Goal: Task Accomplishment & Management: Use online tool/utility

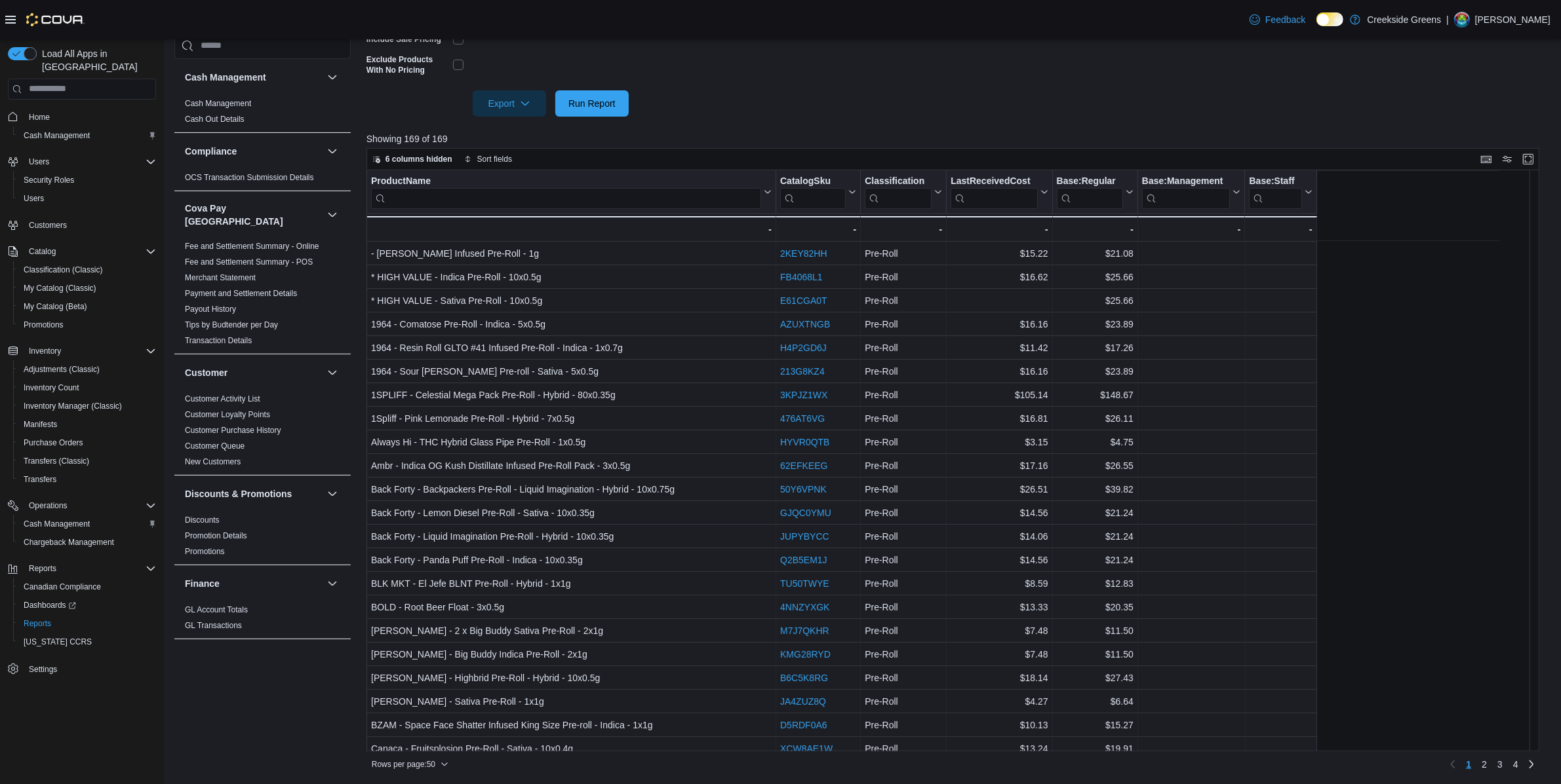
scroll to position [465, 0]
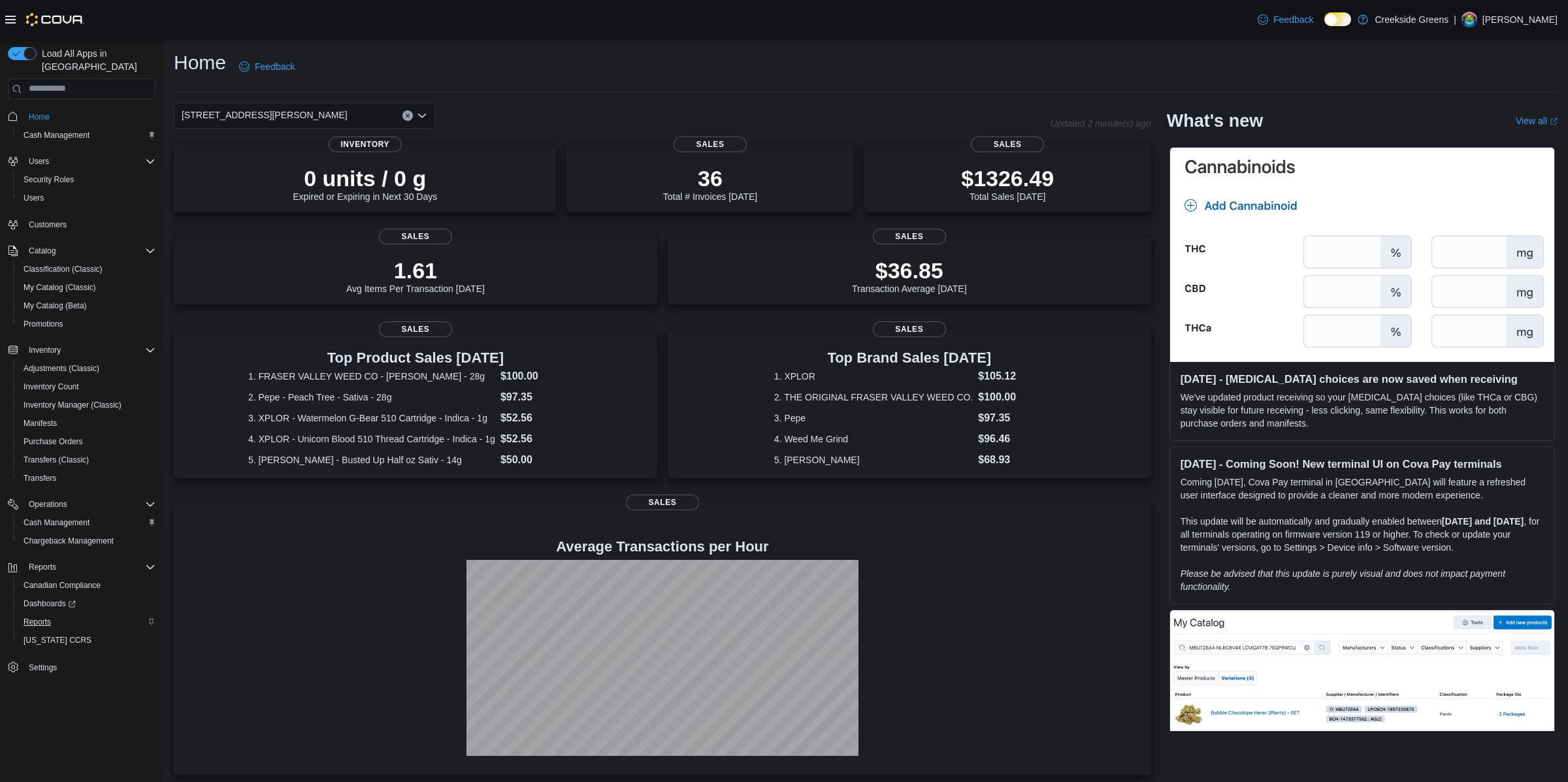
click at [43, 617] on span "Reports" at bounding box center [37, 623] width 27 height 11
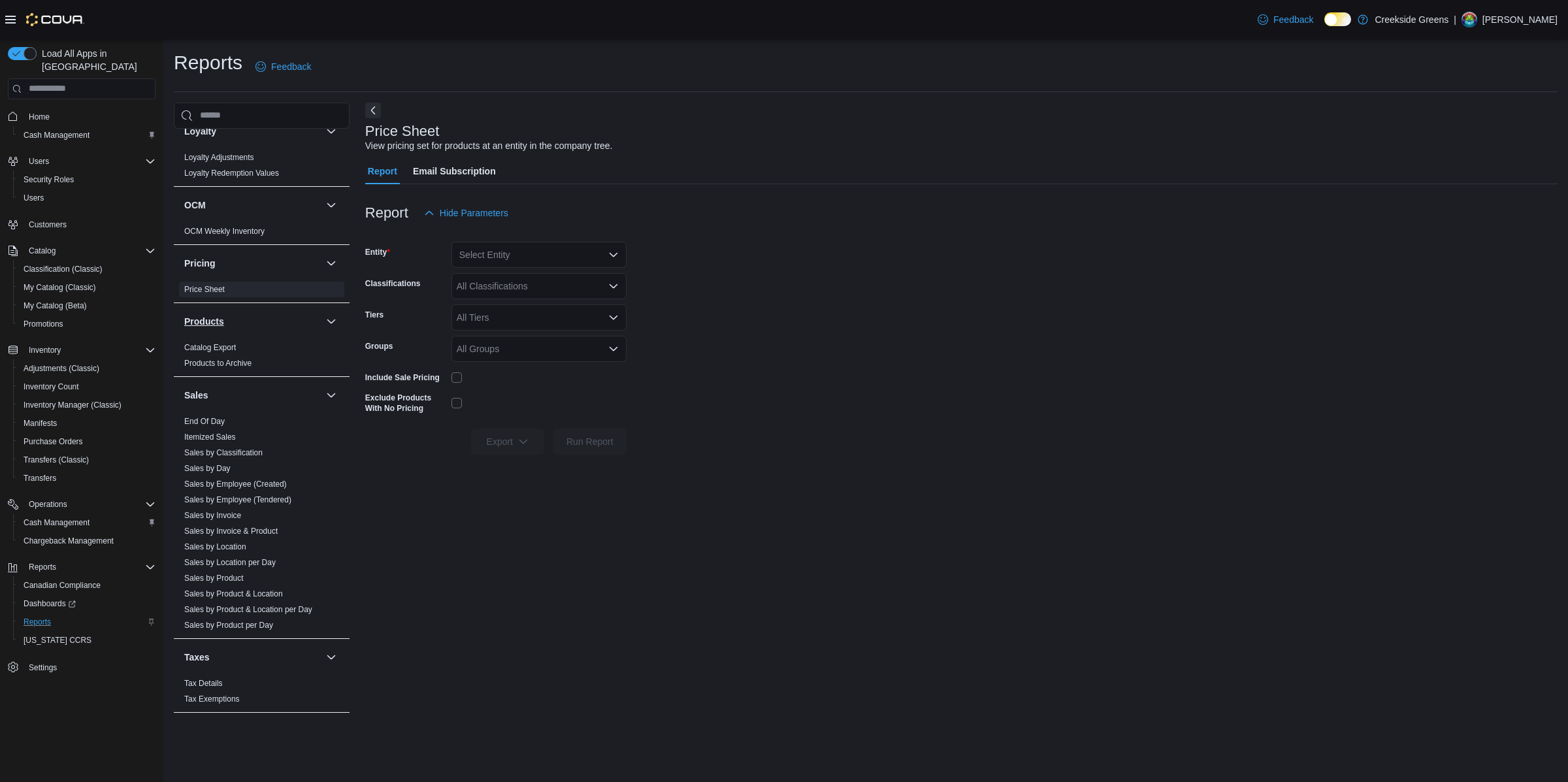
scroll to position [827, 0]
click at [201, 417] on span "End Of Day" at bounding box center [261, 420] width 165 height 16
click at [194, 415] on link "End Of Day" at bounding box center [204, 420] width 40 height 9
click at [528, 282] on div "All Locations" at bounding box center [539, 286] width 175 height 26
click at [519, 333] on span "1192 Bank Street" at bounding box center [524, 327] width 90 height 13
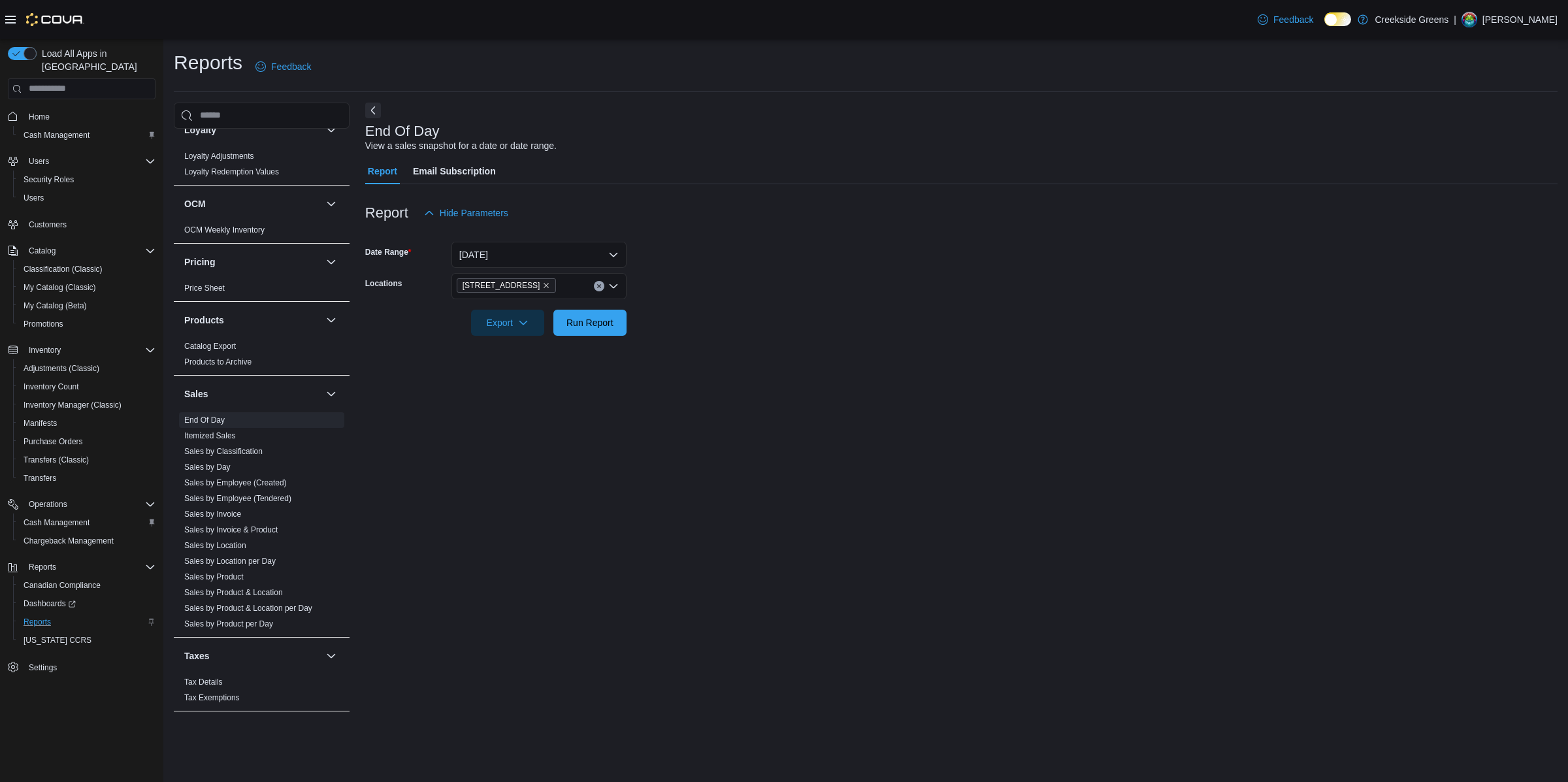
click at [841, 328] on form "Date Range Today Locations 1192 Bank Street Export Run Report" at bounding box center [961, 281] width 1192 height 110
click at [580, 319] on span "Run Report" at bounding box center [590, 322] width 47 height 13
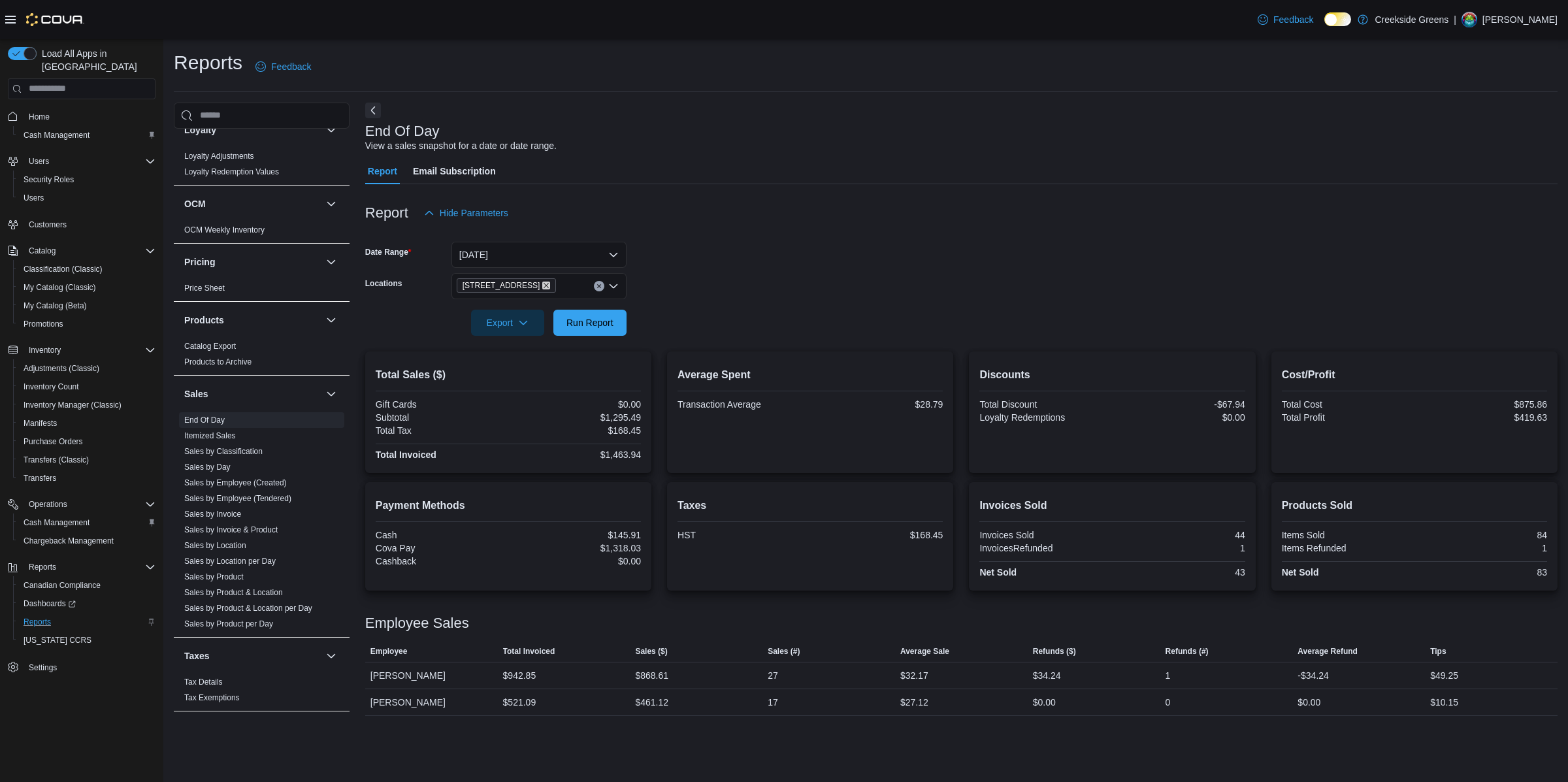
click at [542, 284] on icon "Remove 1192 Bank Street from selection in this group" at bounding box center [546, 286] width 8 height 8
click at [536, 341] on span "[STREET_ADDRESS][PERSON_NAME]" at bounding box center [562, 346] width 166 height 13
click at [710, 290] on form "Date Range Today Locations 19 Reuben Crescent Combo box. Selected. 19 Reuben Cr…" at bounding box center [961, 281] width 1192 height 110
click at [595, 326] on span "Run Report" at bounding box center [590, 322] width 47 height 13
click at [45, 112] on span "Home" at bounding box center [39, 117] width 21 height 11
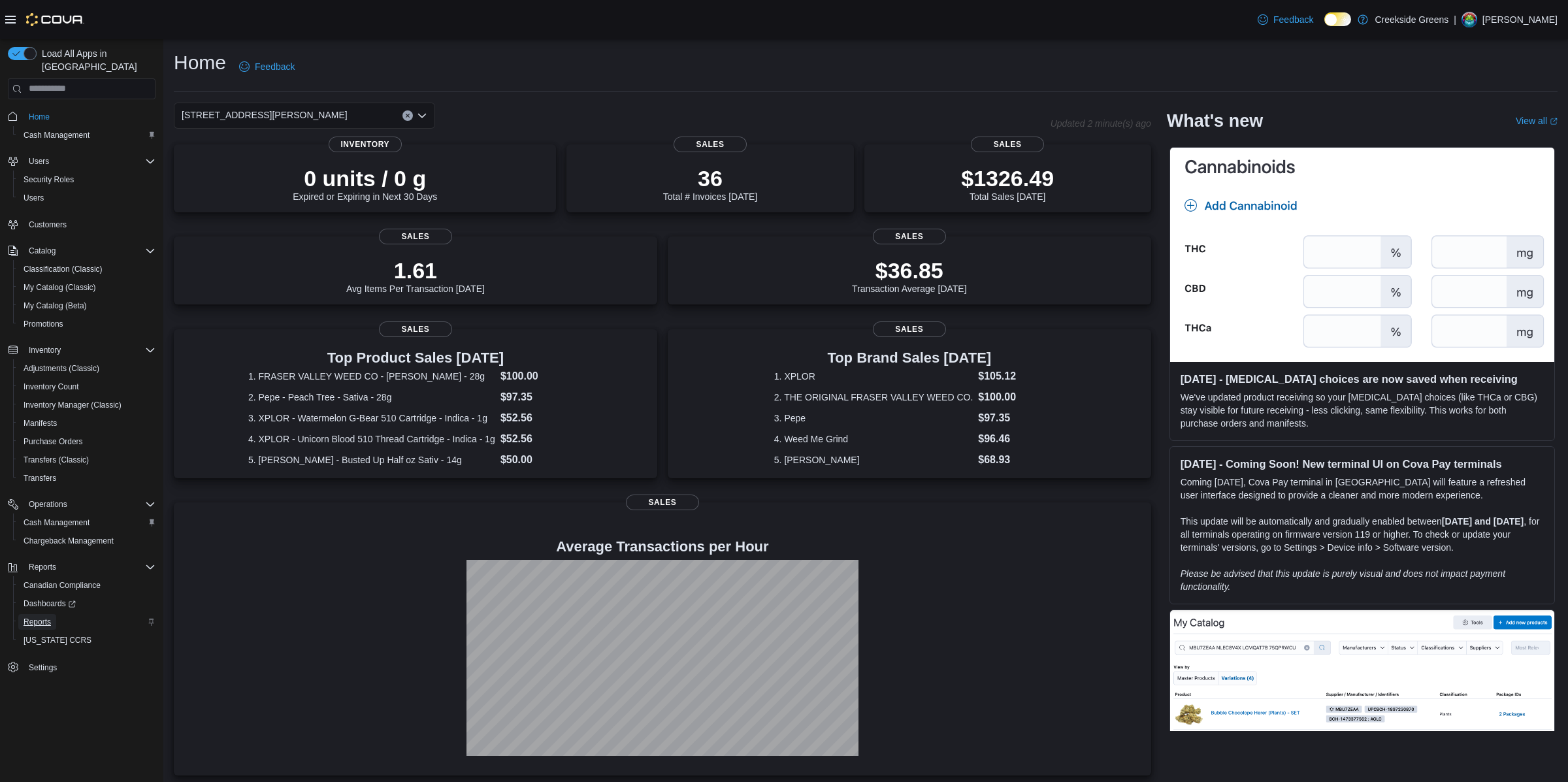
click at [38, 617] on span "Reports" at bounding box center [37, 623] width 27 height 11
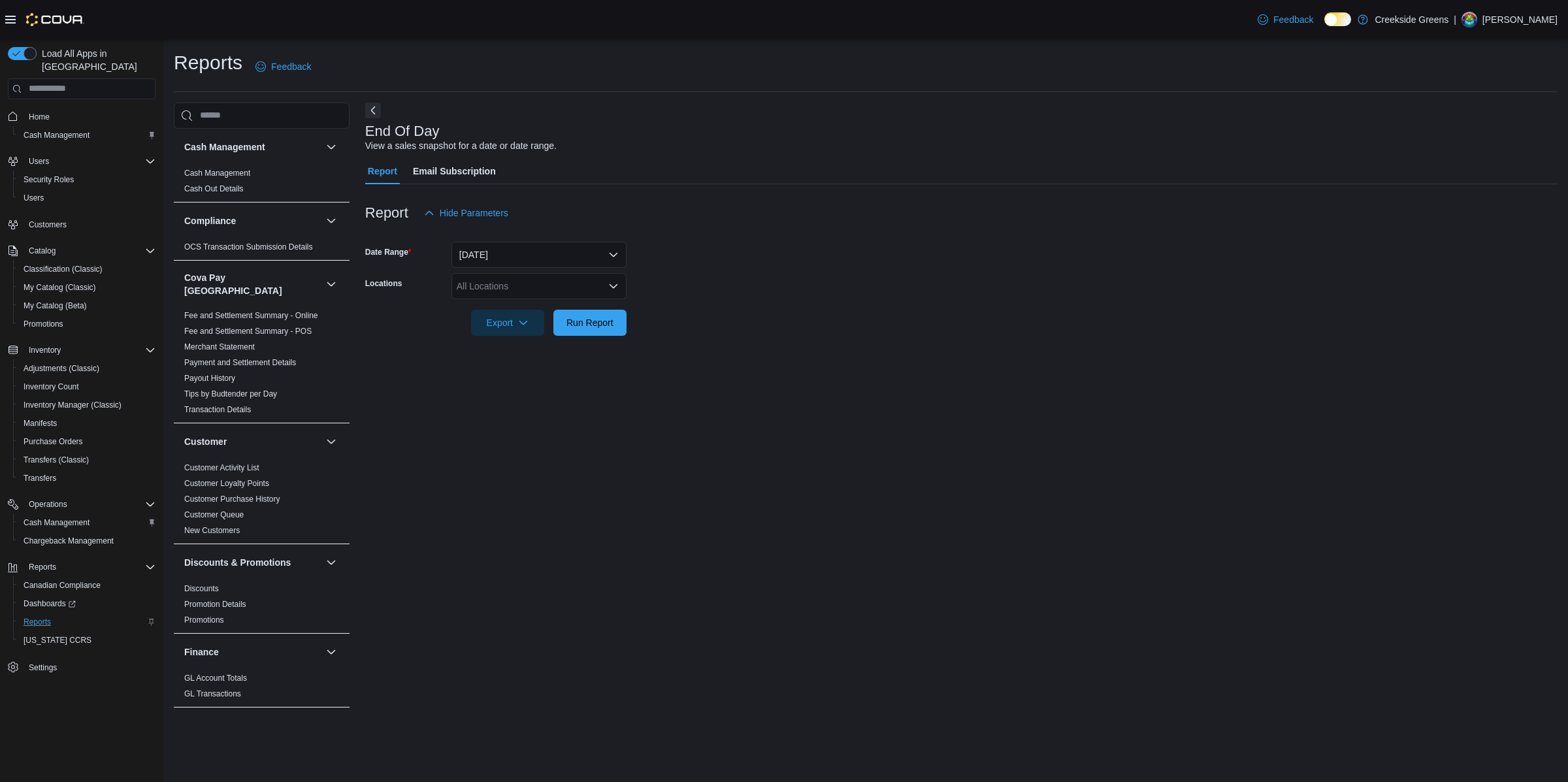
click at [514, 300] on div at bounding box center [961, 305] width 1192 height 11
click at [523, 282] on div "All Locations" at bounding box center [539, 286] width 175 height 26
click at [520, 342] on span "[STREET_ADDRESS][PERSON_NAME]" at bounding box center [562, 346] width 166 height 13
click at [718, 374] on div "End Of Day View a sales snapshot for a date or date range. Report Email Subscri…" at bounding box center [961, 409] width 1192 height 613
click at [603, 337] on div at bounding box center [961, 344] width 1192 height 16
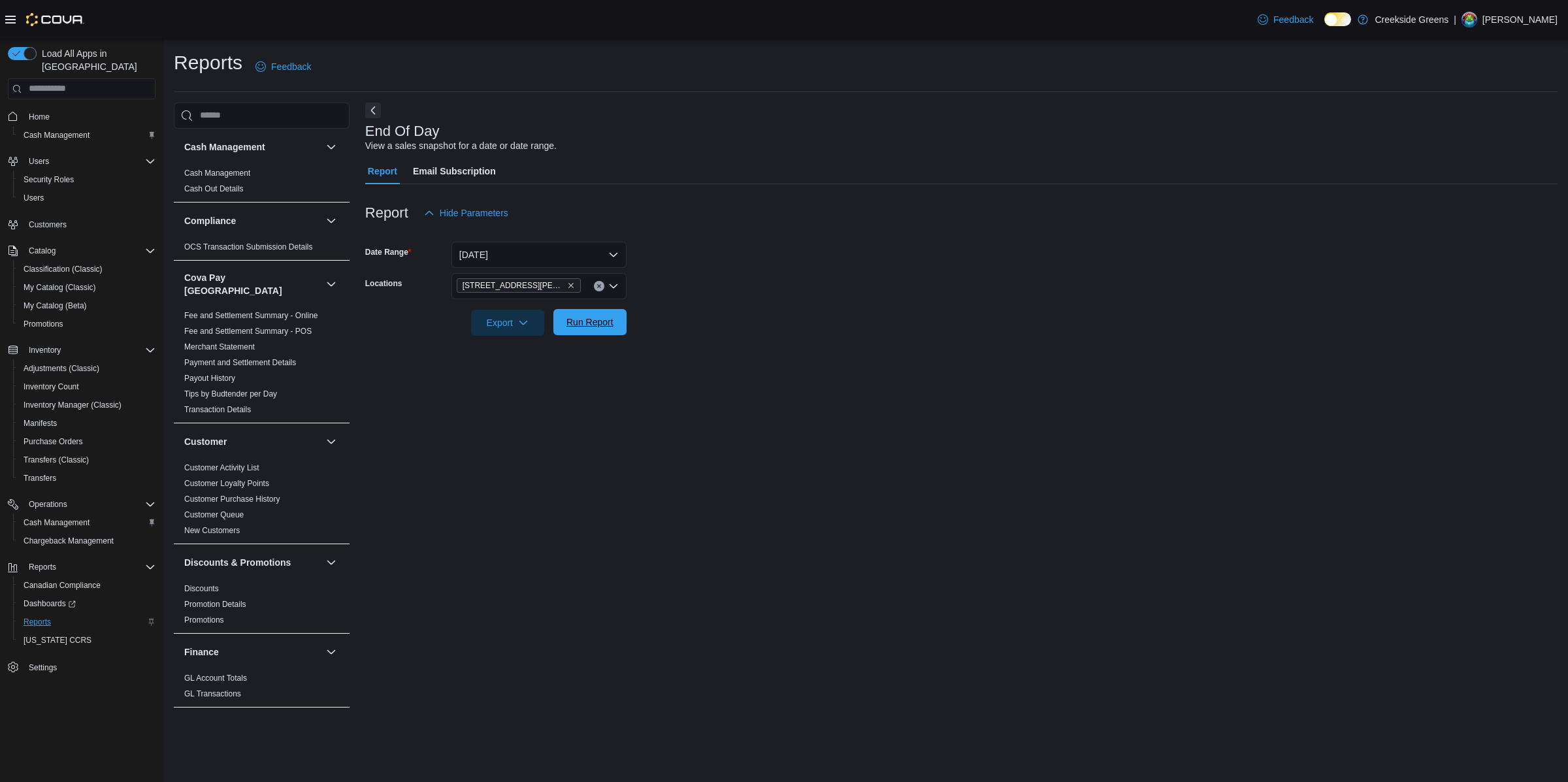
click at [606, 325] on span "Run Report" at bounding box center [590, 322] width 47 height 13
